Goal: Task Accomplishment & Management: Manage account settings

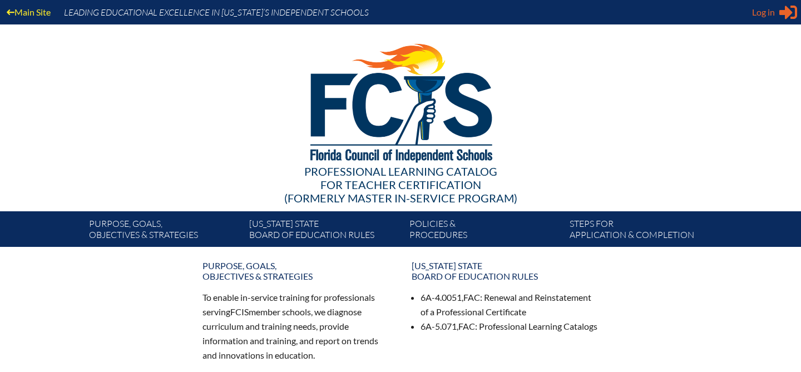
type input "[EMAIL_ADDRESS][DOMAIN_NAME]"
click at [781, 17] on icon "Sign in or register" at bounding box center [789, 12] width 18 height 18
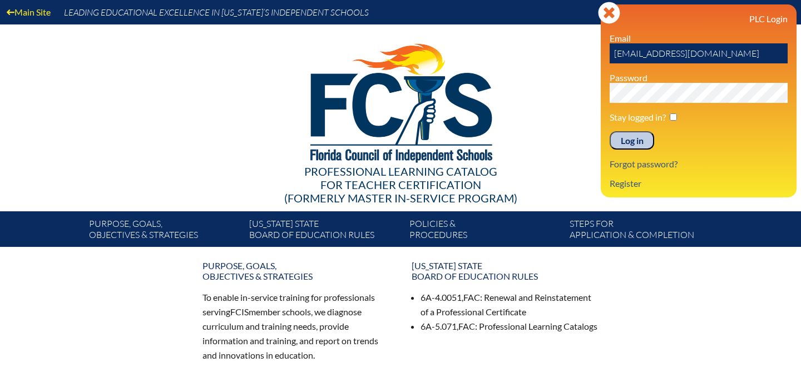
click at [631, 145] on input "Log in" at bounding box center [632, 140] width 45 height 19
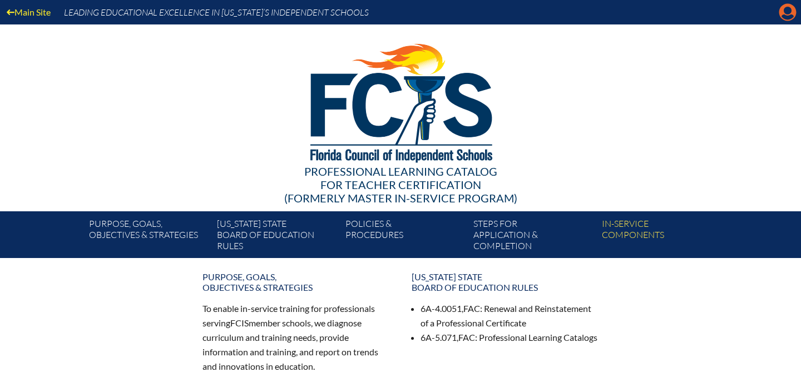
click at [785, 7] on icon "Manage account" at bounding box center [788, 12] width 18 height 18
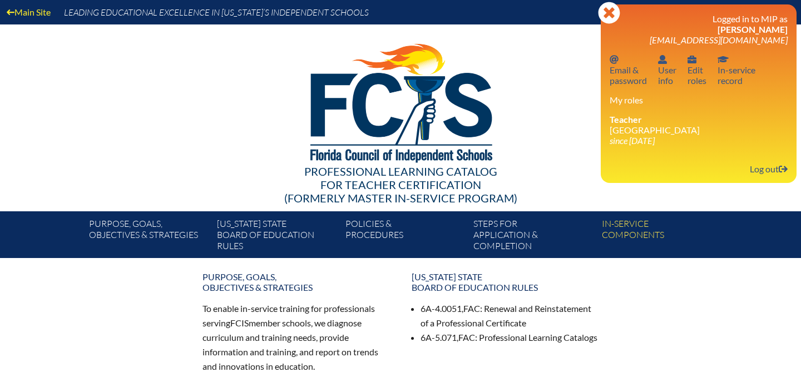
click at [582, 90] on div at bounding box center [400, 101] width 641 height 154
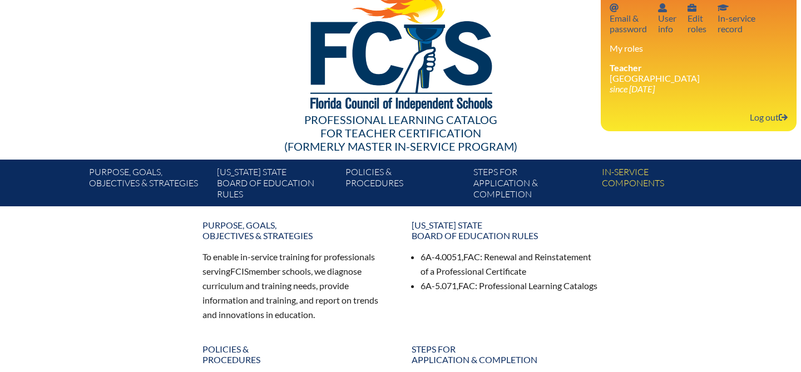
scroll to position [50, 0]
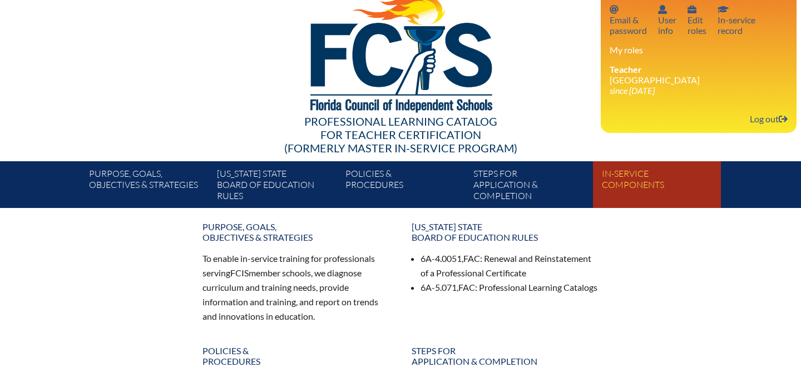
click at [635, 181] on link "In-service components" at bounding box center [662, 187] width 128 height 42
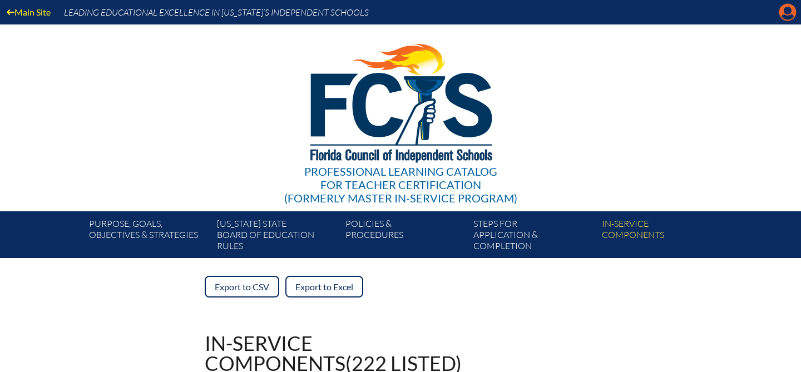
click at [788, 12] on icon "Manage account" at bounding box center [788, 12] width 18 height 18
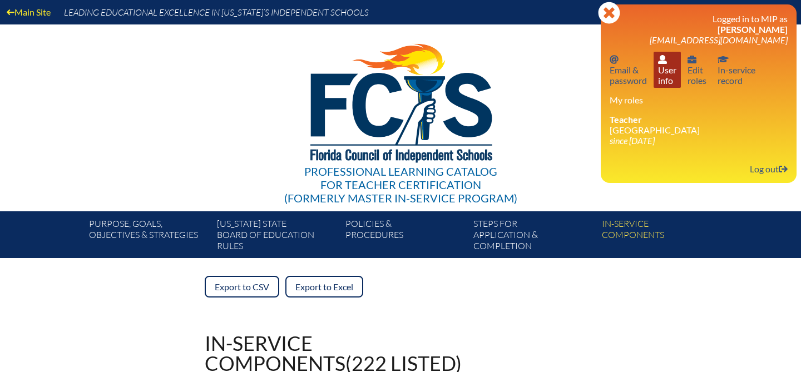
click at [673, 69] on link "User info User info" at bounding box center [667, 70] width 27 height 36
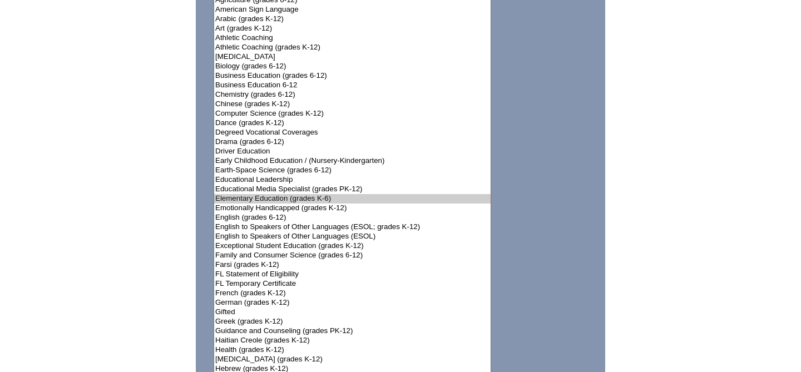
scroll to position [883, 0]
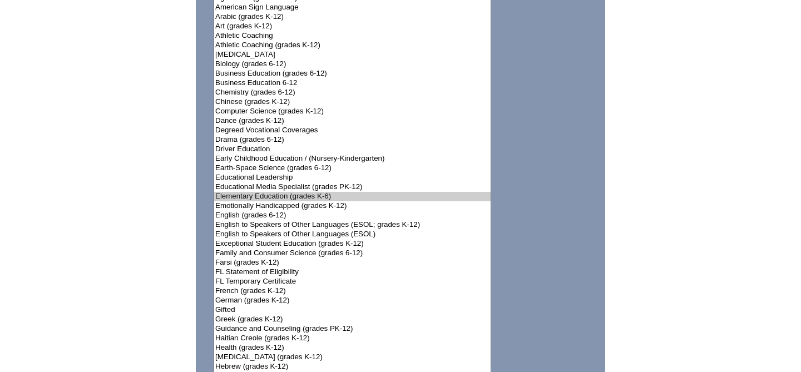
click at [304, 192] on option "Elementary Education (grades K-6)" at bounding box center [352, 196] width 277 height 9
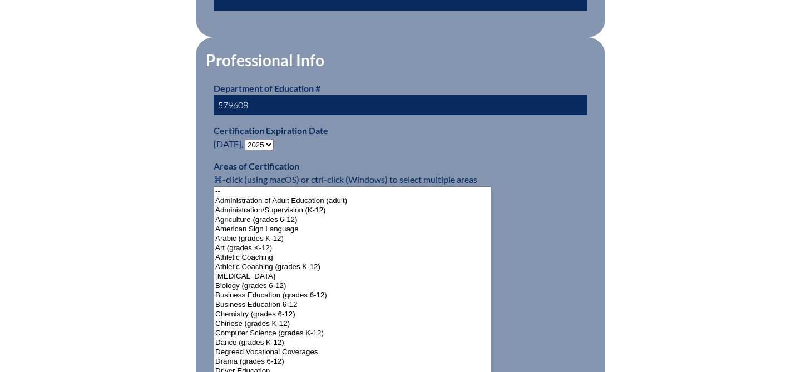
scroll to position [663, 0]
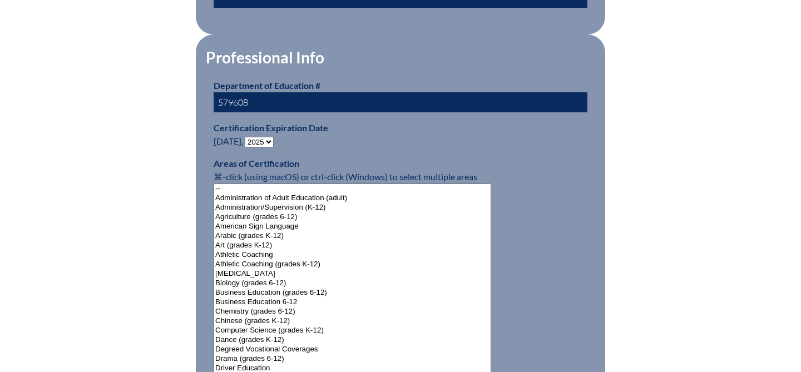
click at [273, 137] on select "- 2031 2030 2029 2028 2027 2026 2025 2024 2023 2022 2021 2020 2019 2018 2017 20…" at bounding box center [259, 142] width 29 height 11
click at [248, 137] on select "- 2031 2030 2029 2028 2027 2026 2025 2024 2023 2022 2021 2020 2019 2018 2017 20…" at bounding box center [259, 142] width 29 height 11
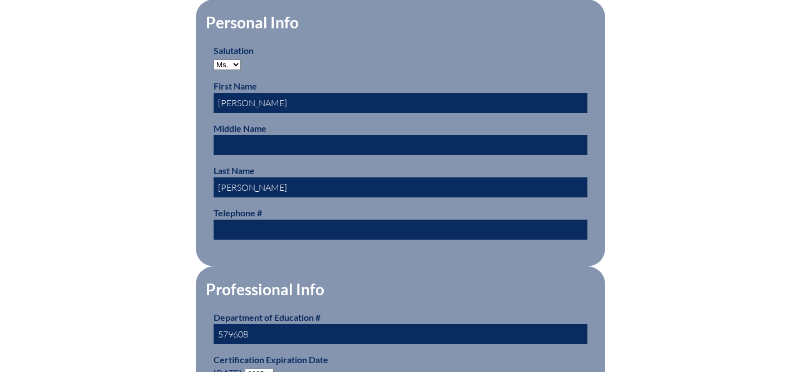
scroll to position [431, 0]
click at [238, 64] on select "Mr. Mrs. Ms. Dr. Rev." at bounding box center [227, 65] width 27 height 11
click at [214, 60] on select "Mr. Mrs. Ms. Dr. Rev." at bounding box center [227, 65] width 27 height 11
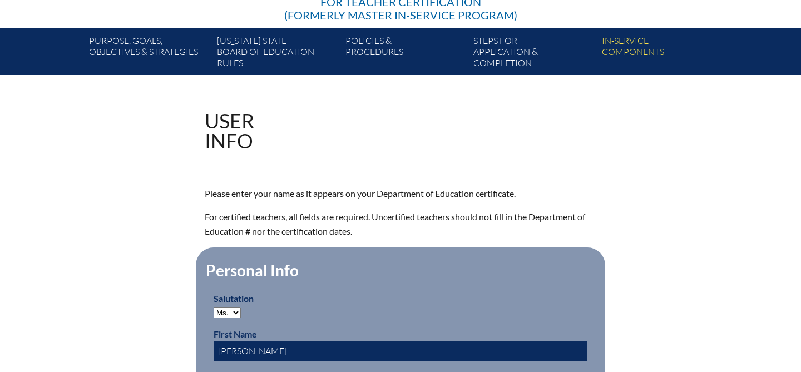
scroll to position [188, 0]
